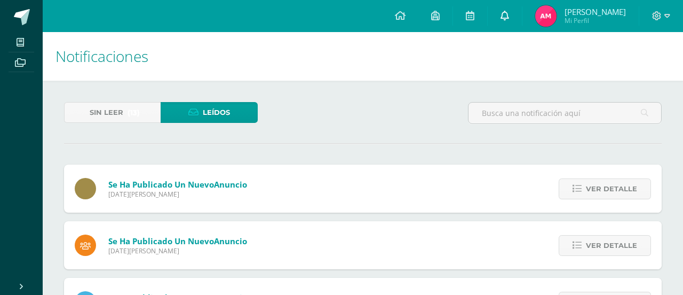
click at [503, 17] on icon at bounding box center [505, 16] width 9 height 10
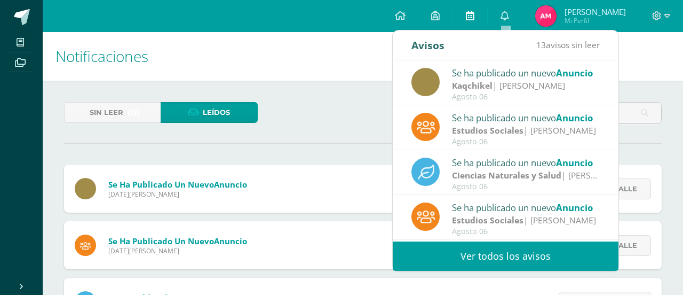
click at [468, 22] on link at bounding box center [470, 16] width 34 height 32
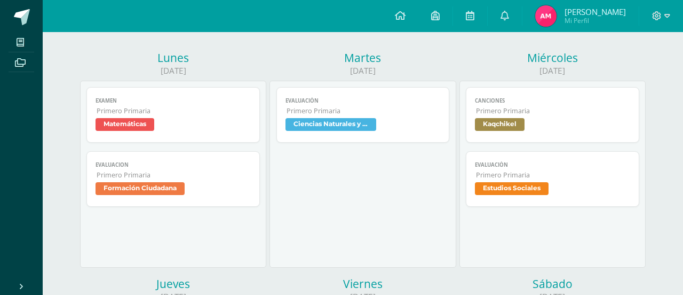
scroll to position [124, 0]
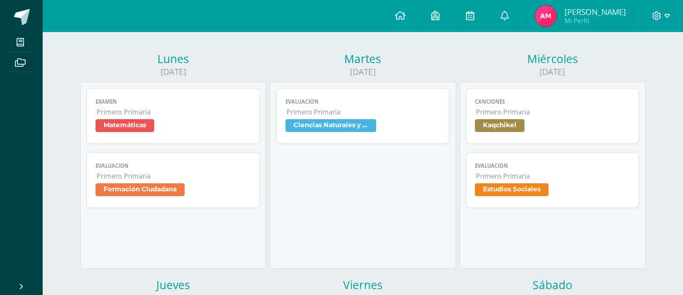
click at [486, 123] on span "Kaqchikel" at bounding box center [500, 125] width 50 height 13
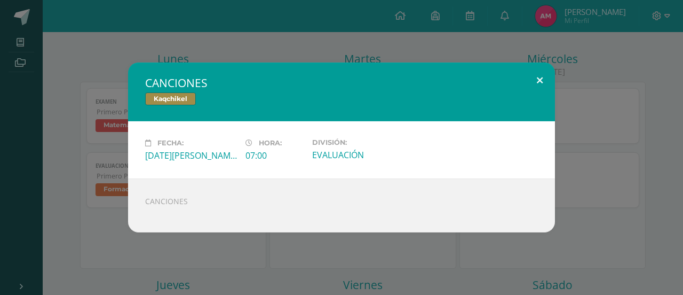
click at [542, 80] on button at bounding box center [540, 80] width 30 height 36
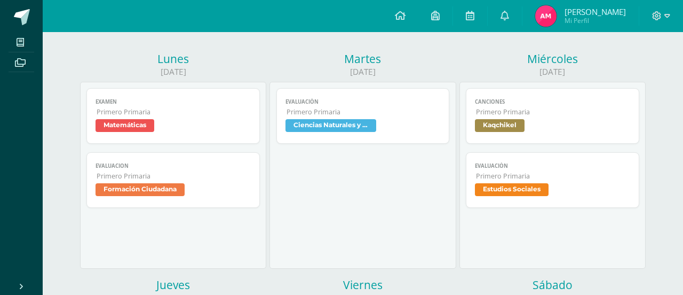
click at [509, 187] on span "Estudios Sociales" at bounding box center [512, 189] width 74 height 13
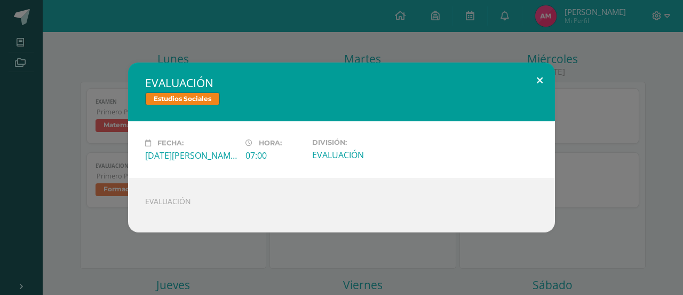
click at [541, 82] on button at bounding box center [540, 80] width 30 height 36
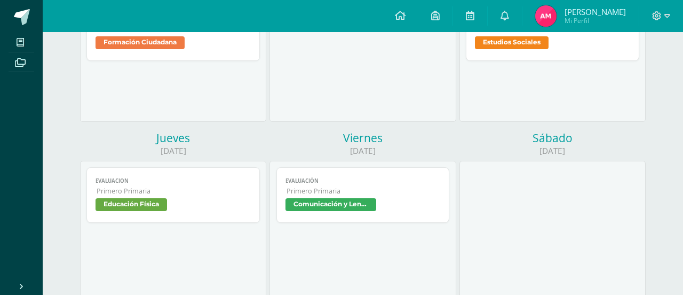
scroll to position [275, 0]
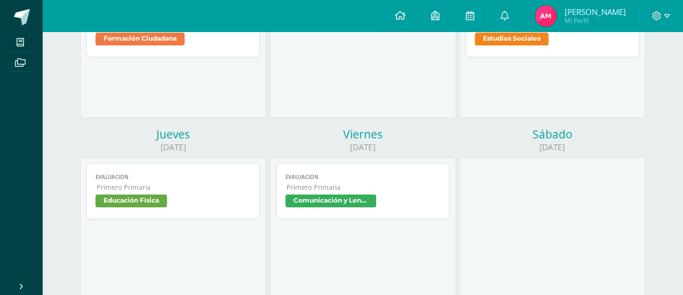
click at [342, 201] on span "Comunicación y Lenguaje L1" at bounding box center [331, 200] width 91 height 13
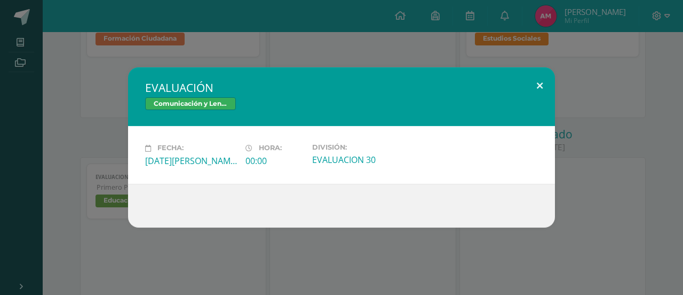
click at [542, 89] on button at bounding box center [540, 85] width 30 height 36
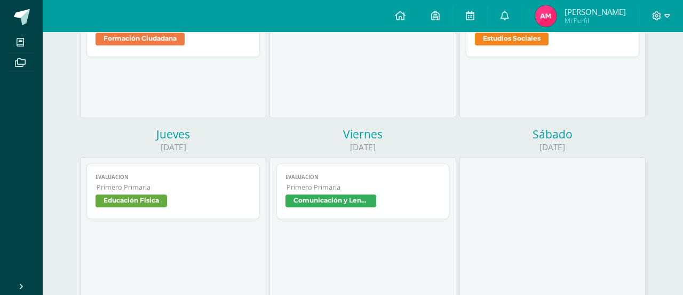
click at [149, 206] on span "Educación Física" at bounding box center [132, 200] width 72 height 13
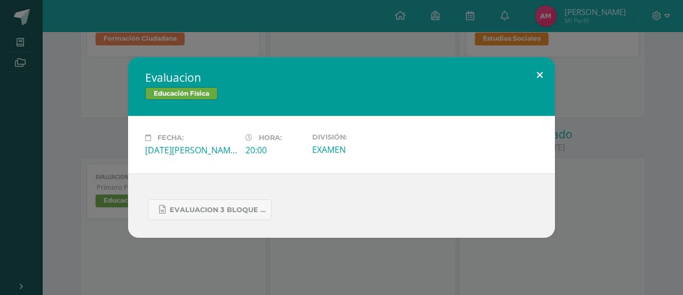
click at [539, 68] on button at bounding box center [540, 75] width 30 height 36
